Goal: Transaction & Acquisition: Purchase product/service

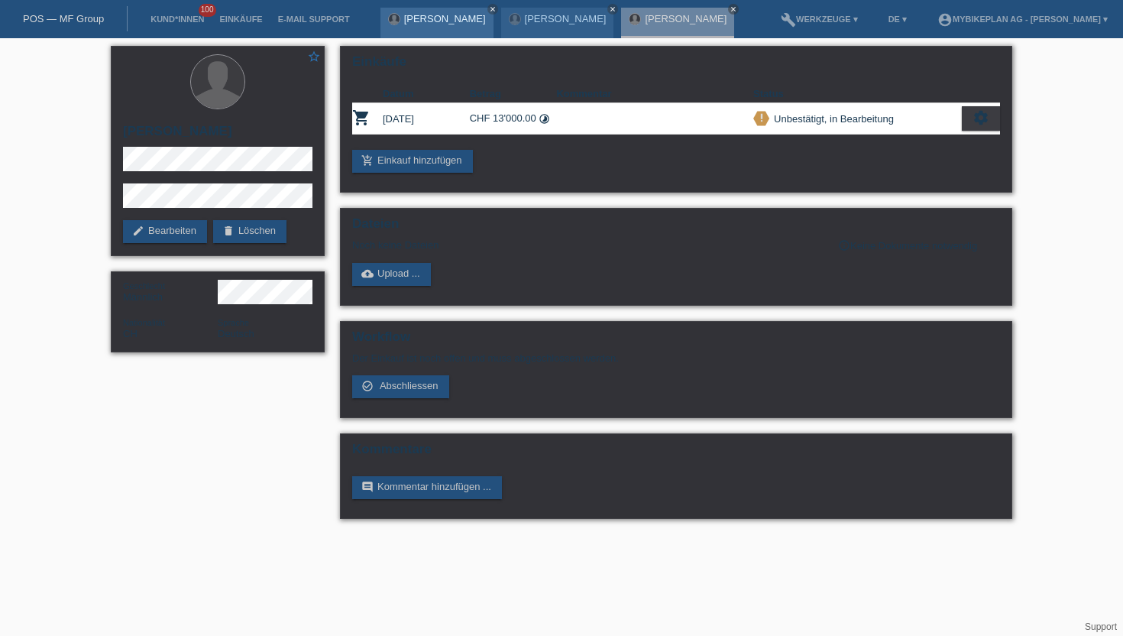
click at [408, 21] on link "[PERSON_NAME]" at bounding box center [445, 18] width 82 height 11
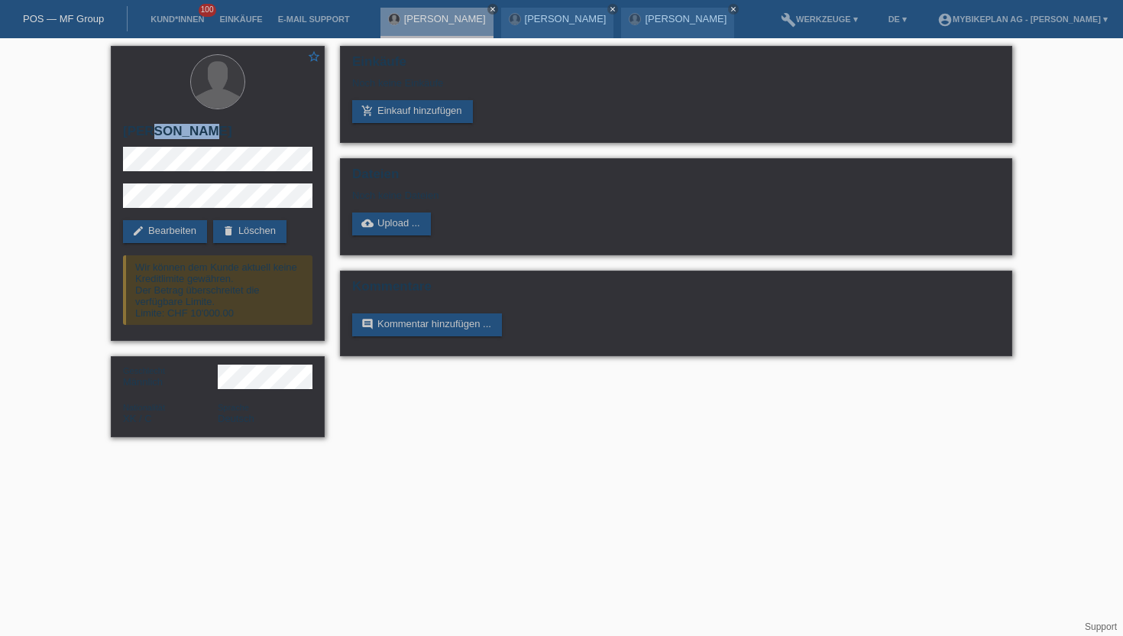
drag, startPoint x: 169, startPoint y: 132, endPoint x: 102, endPoint y: 136, distance: 67.3
click at [102, 136] on div "star_border Ilir Misini edit Bearbeiten delete Löschen Wir können dem Kunde akt…" at bounding box center [561, 245] width 1123 height 414
copy h2 "[PERSON_NAME]"
click at [121, 188] on div "star_border Ilir Misini edit Bearbeiten delete Löschen Wir können dem Kunde akt…" at bounding box center [218, 193] width 214 height 295
click at [121, 151] on div "star_border Ilir Misini edit Bearbeiten delete Löschen Wir können dem Kunde akt…" at bounding box center [218, 193] width 214 height 295
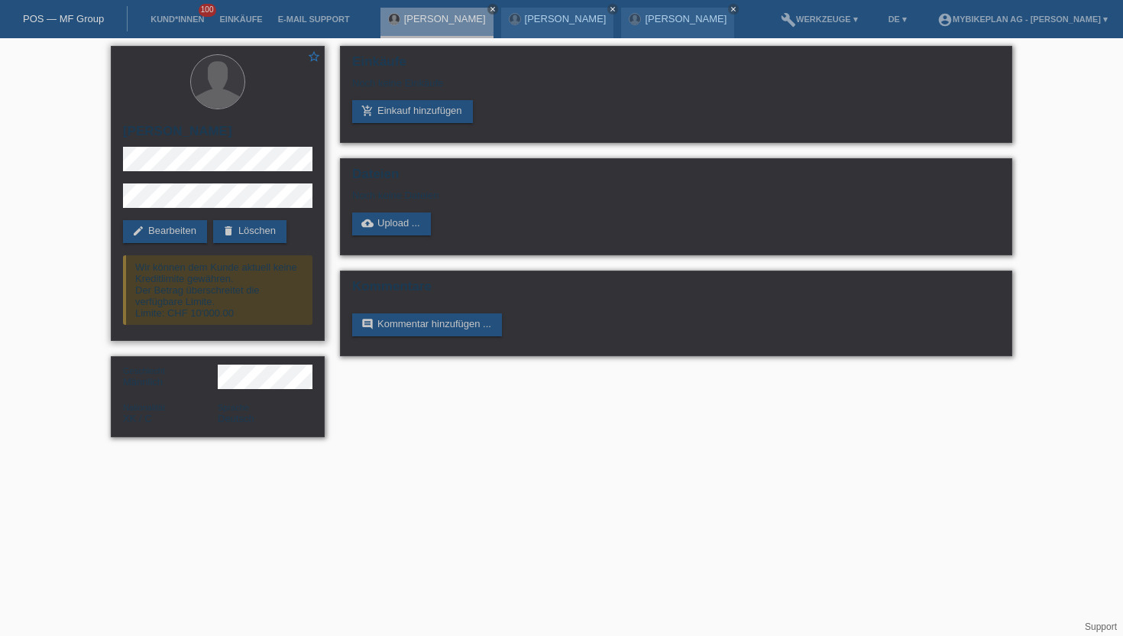
click at [121, 205] on div "star_border Ilir Misini edit Bearbeiten delete Löschen Wir können dem Kunde akt…" at bounding box center [218, 193] width 214 height 295
click at [393, 118] on link "add_shopping_cart Einkauf hinzufügen" at bounding box center [412, 111] width 121 height 23
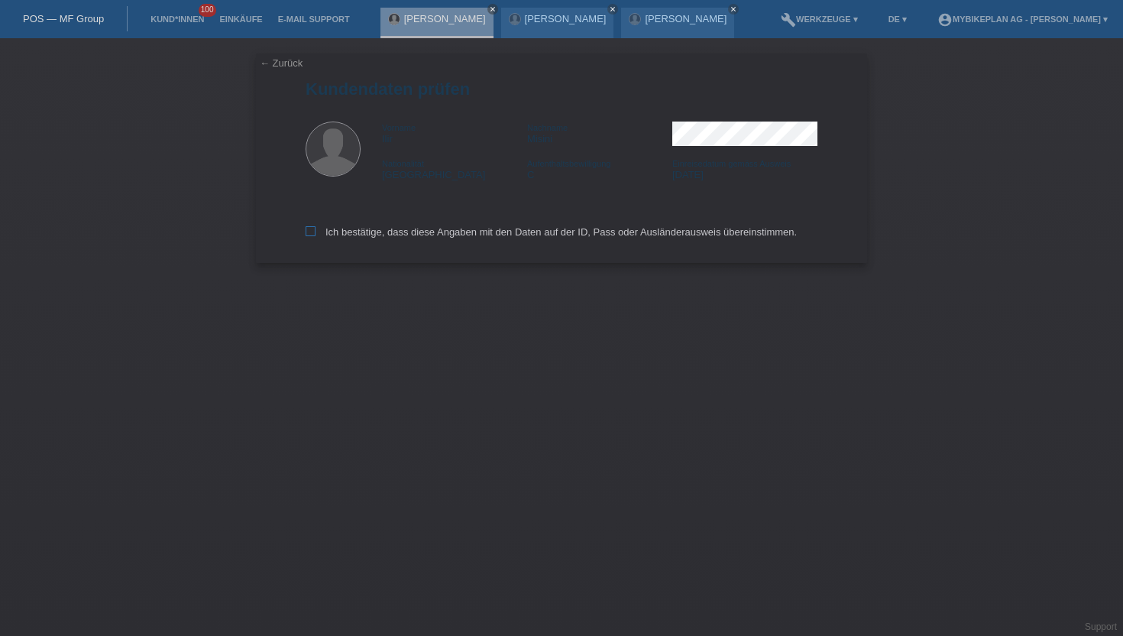
click at [312, 236] on icon at bounding box center [311, 231] width 10 height 10
click at [312, 236] on input "Ich bestätige, dass diese Angaben mit den Daten auf der ID, Pass oder Ausländer…" at bounding box center [311, 231] width 10 height 10
checkbox input "true"
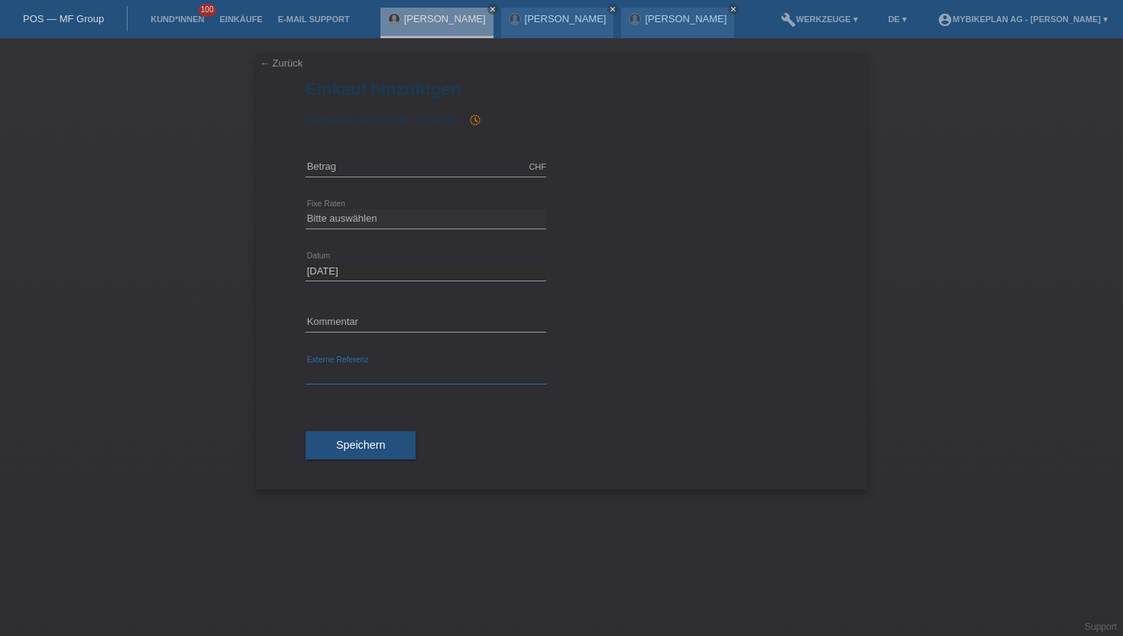
click at [334, 368] on input "text" at bounding box center [426, 374] width 241 height 19
paste input "43273591671"
paste input "43273591672"
type input "43273591671,43273591672"
click at [321, 161] on input "text" at bounding box center [426, 166] width 241 height 19
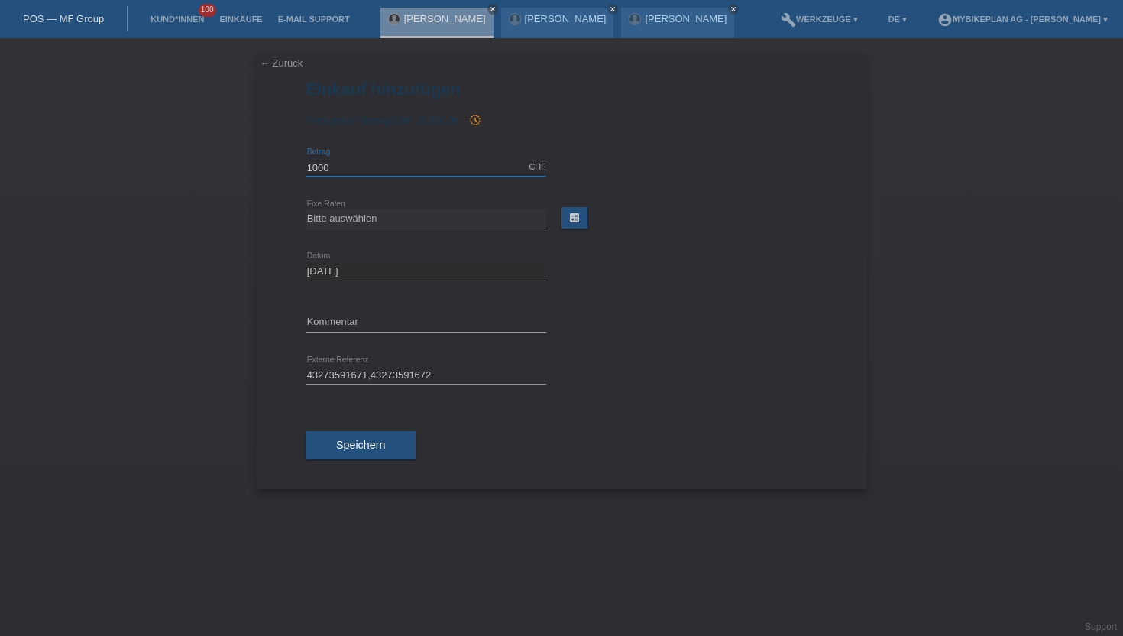
type input "10000.00"
click at [341, 222] on select "Bitte auswählen 6 Raten 12 Raten 18 Raten 24 Raten 36 Raten 48 Raten" at bounding box center [426, 218] width 241 height 18
select select "486"
click at [306, 209] on select "Bitte auswählen 6 Raten 12 Raten 18 Raten 24 Raten 36 Raten 48 Raten" at bounding box center [426, 218] width 241 height 18
click at [333, 452] on button "Speichern" at bounding box center [361, 445] width 110 height 29
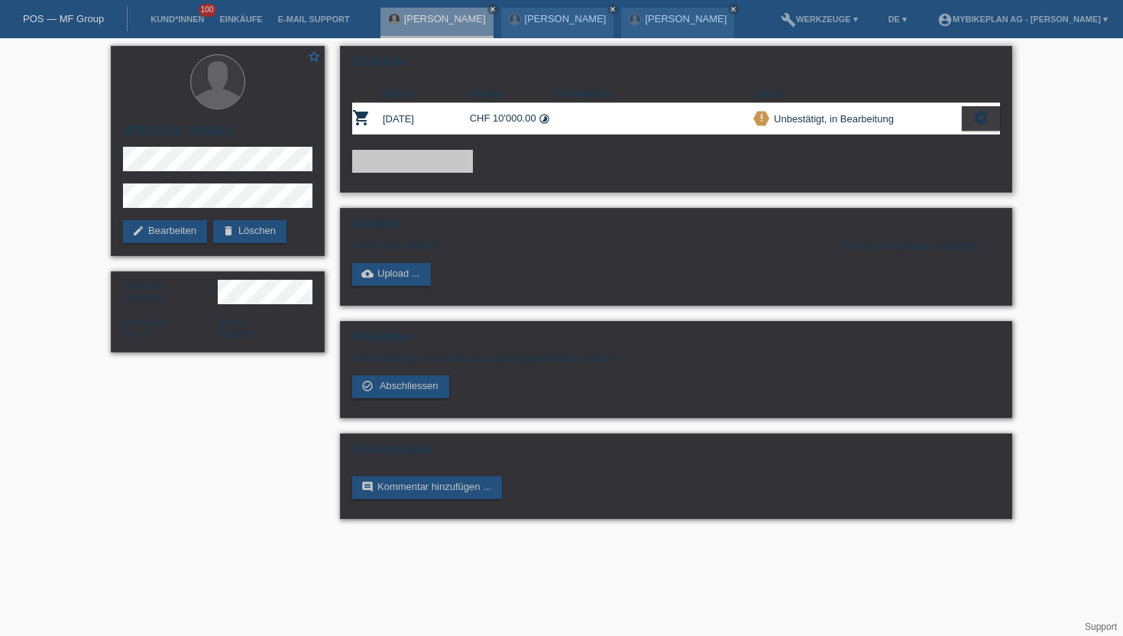
click at [983, 118] on icon "settings" at bounding box center [981, 117] width 17 height 17
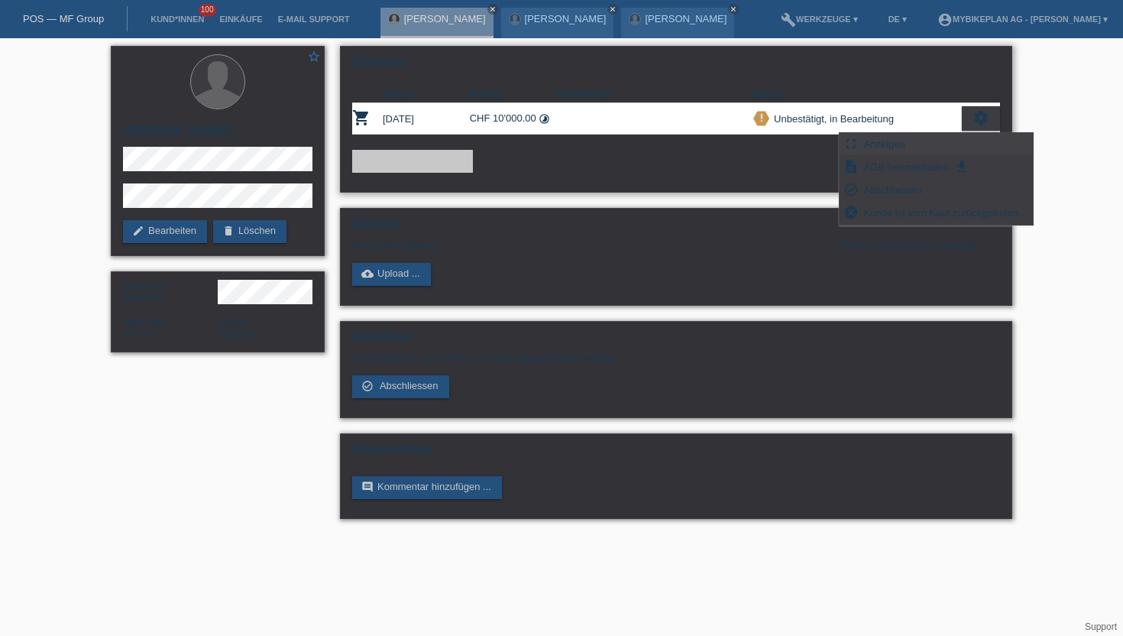
click at [866, 142] on span "Anzeigen" at bounding box center [885, 143] width 46 height 18
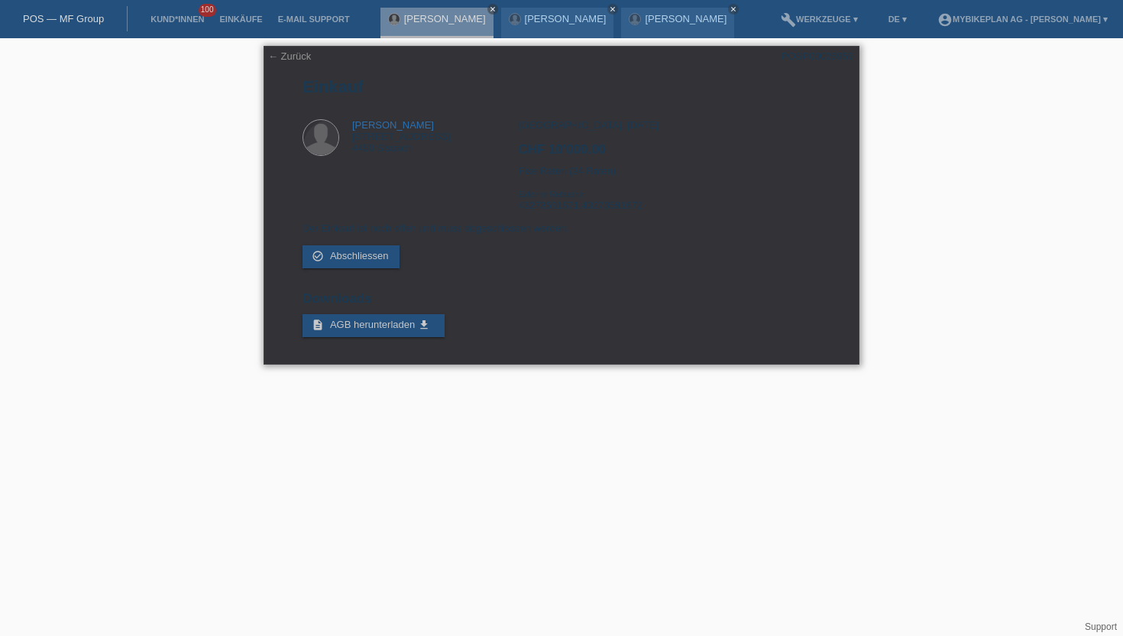
click at [805, 53] on div "POSP00026959" at bounding box center [818, 55] width 72 height 11
copy div "POSP00026959"
